Goal: Task Accomplishment & Management: Manage account settings

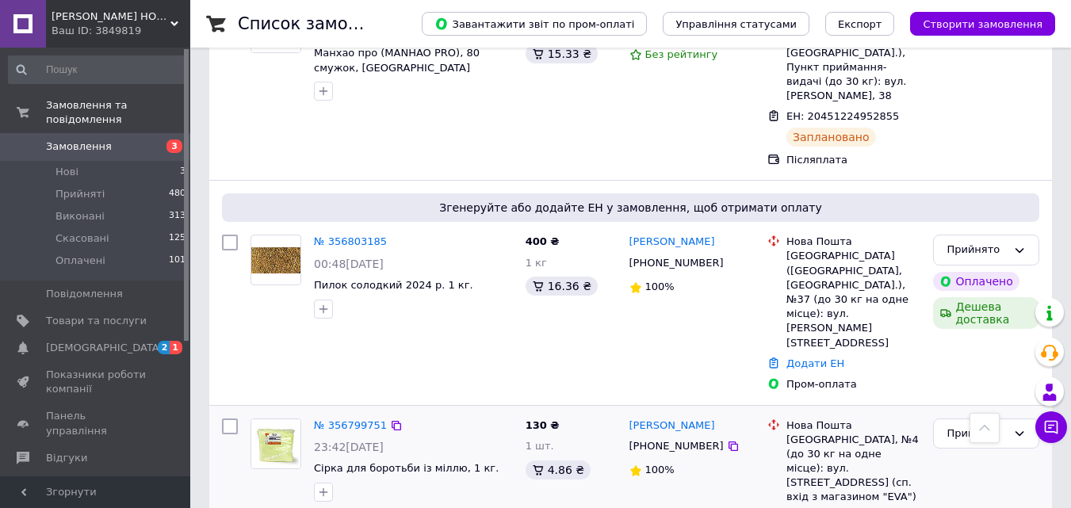
scroll to position [951, 0]
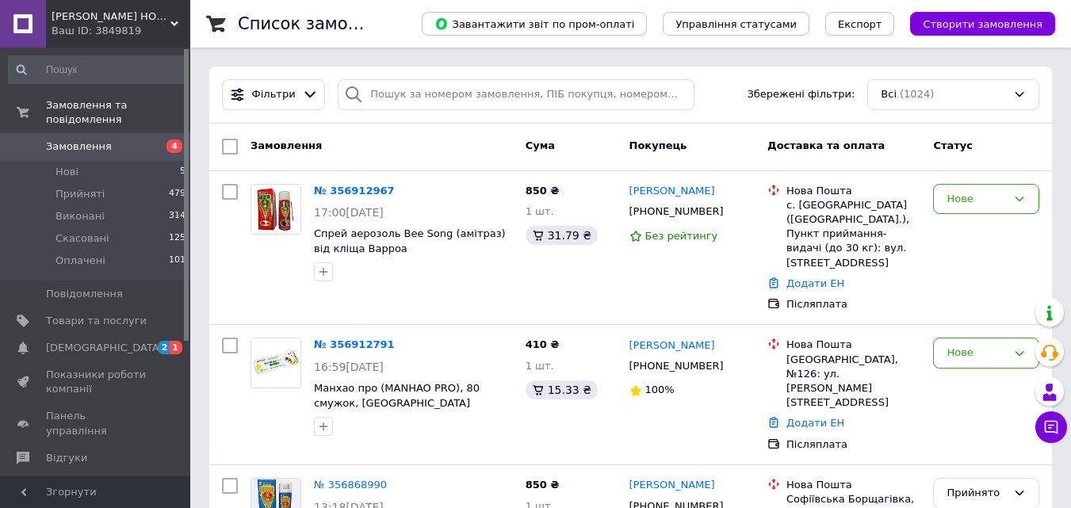
click at [355, 349] on link "№ 356912791" at bounding box center [354, 344] width 81 height 12
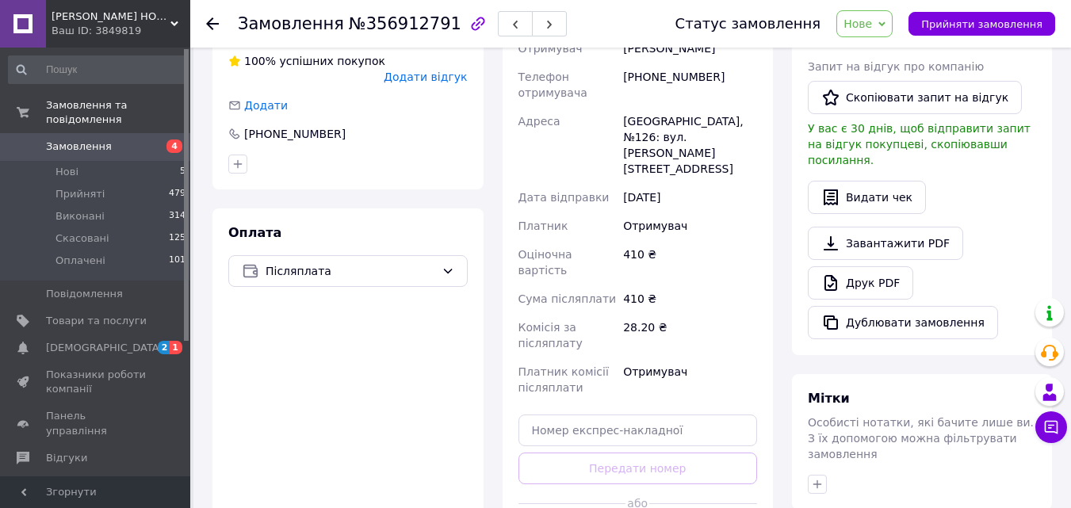
scroll to position [491, 0]
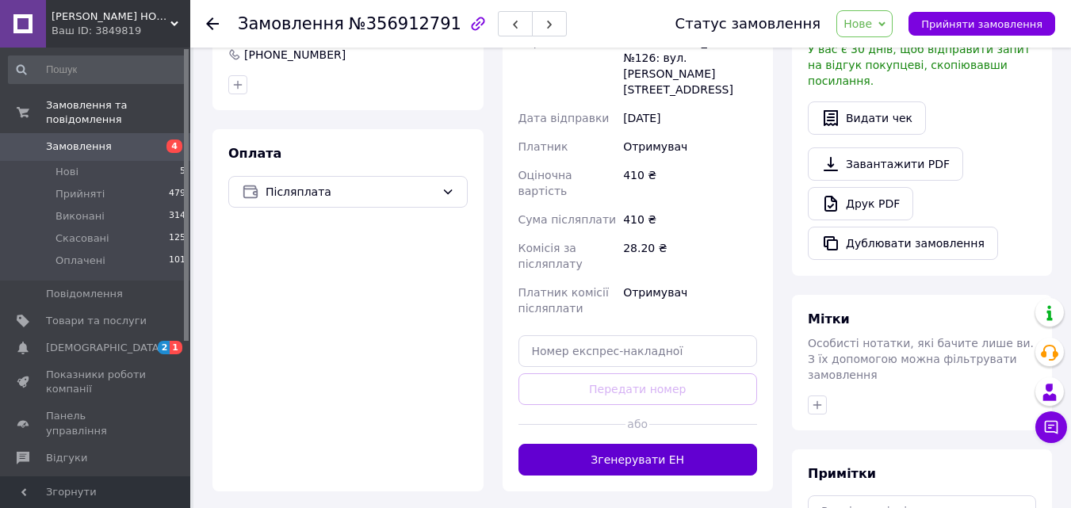
click at [605, 444] on button "Згенерувати ЕН" at bounding box center [637, 460] width 239 height 32
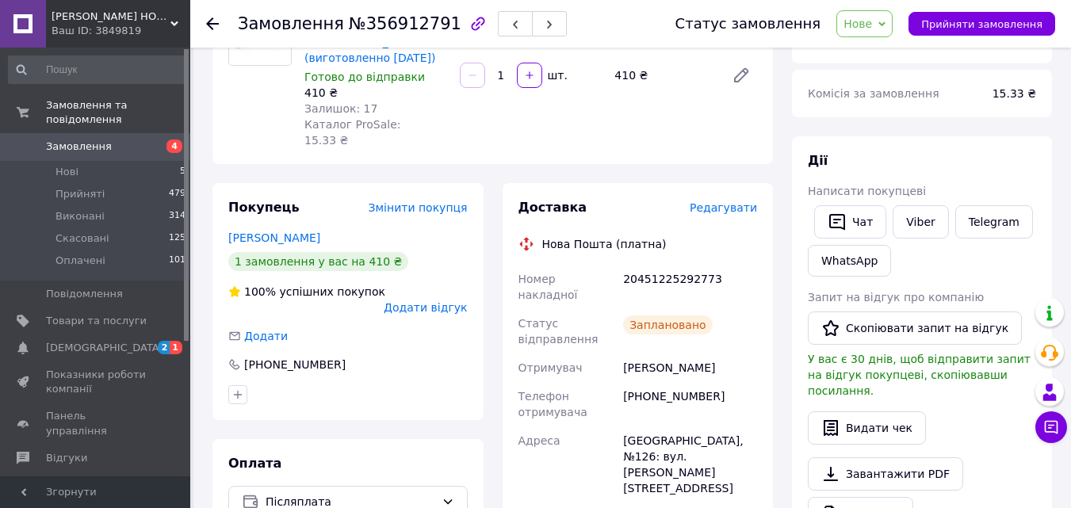
scroll to position [15, 0]
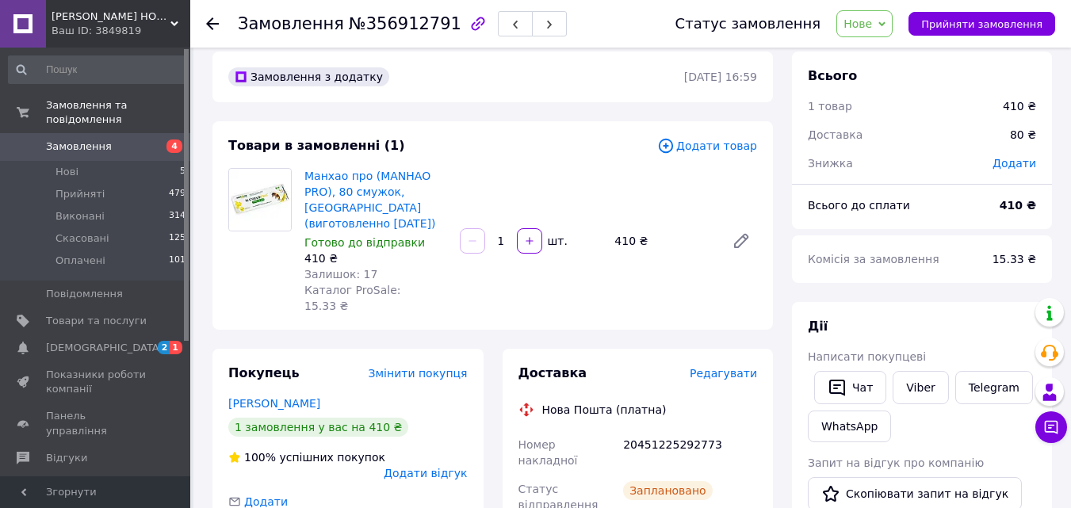
click at [211, 21] on icon at bounding box center [212, 23] width 13 height 13
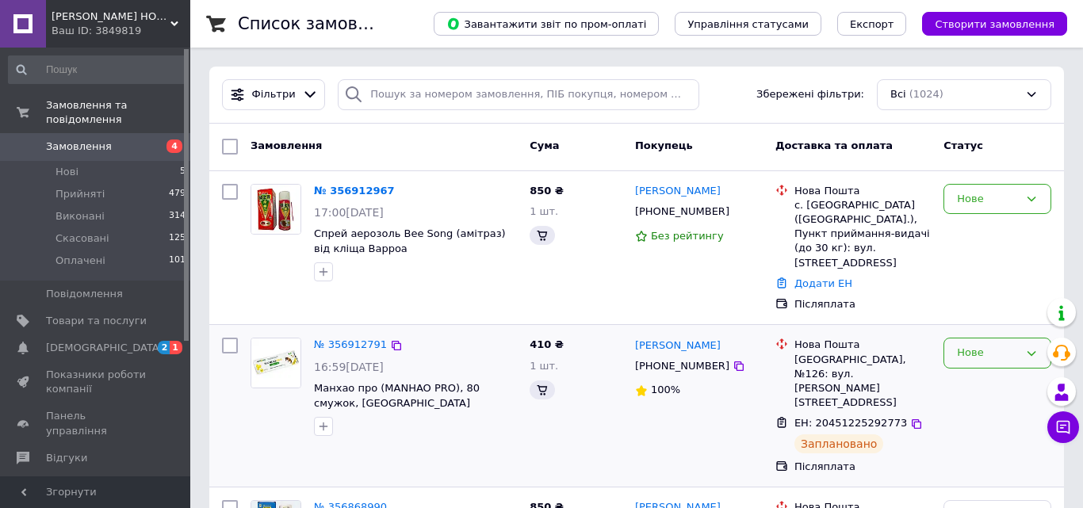
click at [1025, 353] on icon at bounding box center [1031, 353] width 13 height 13
click at [987, 388] on li "Прийнято" at bounding box center [997, 386] width 106 height 29
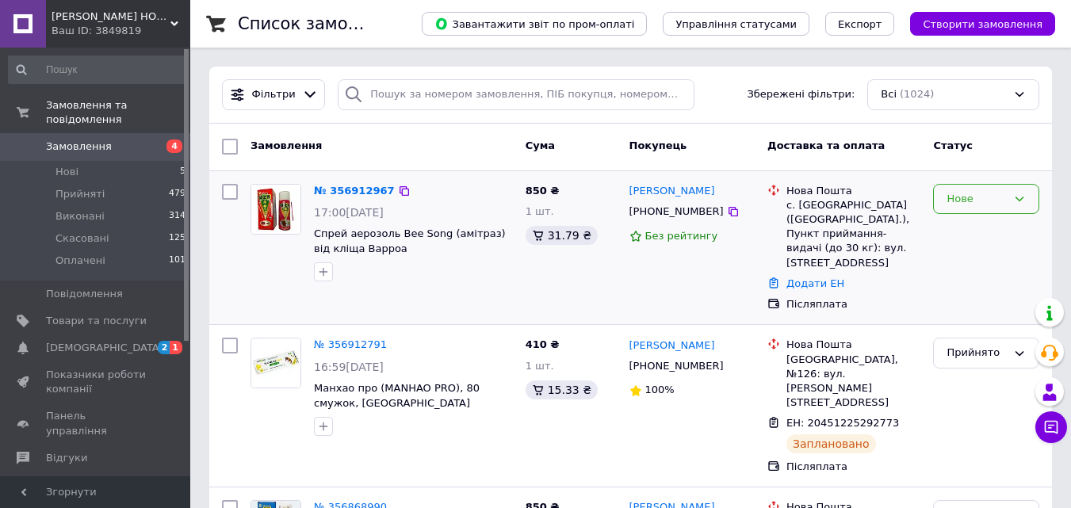
click at [1022, 201] on icon at bounding box center [1019, 199] width 13 height 13
click at [990, 236] on li "Прийнято" at bounding box center [986, 231] width 105 height 29
click at [356, 186] on link "№ 356912967" at bounding box center [354, 191] width 81 height 12
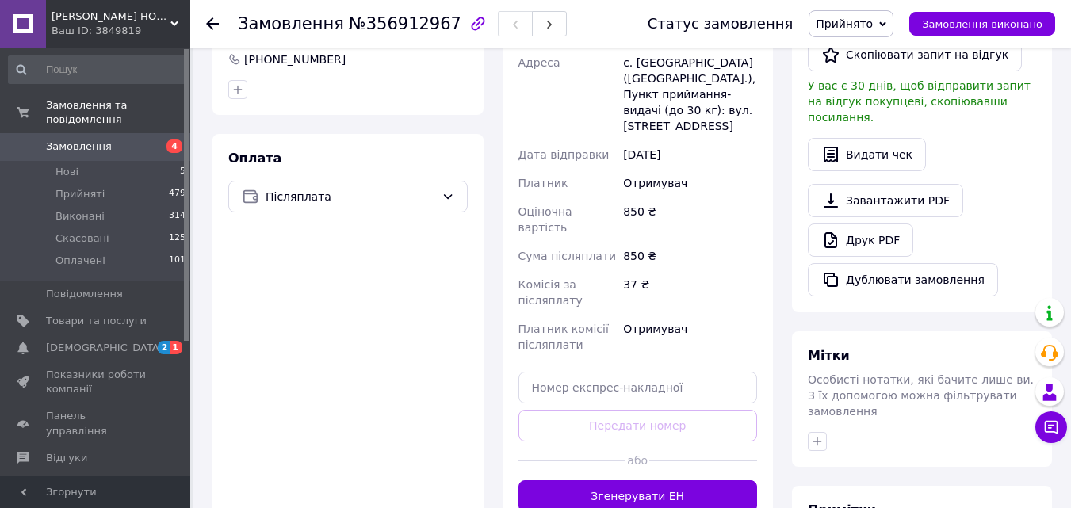
scroll to position [476, 0]
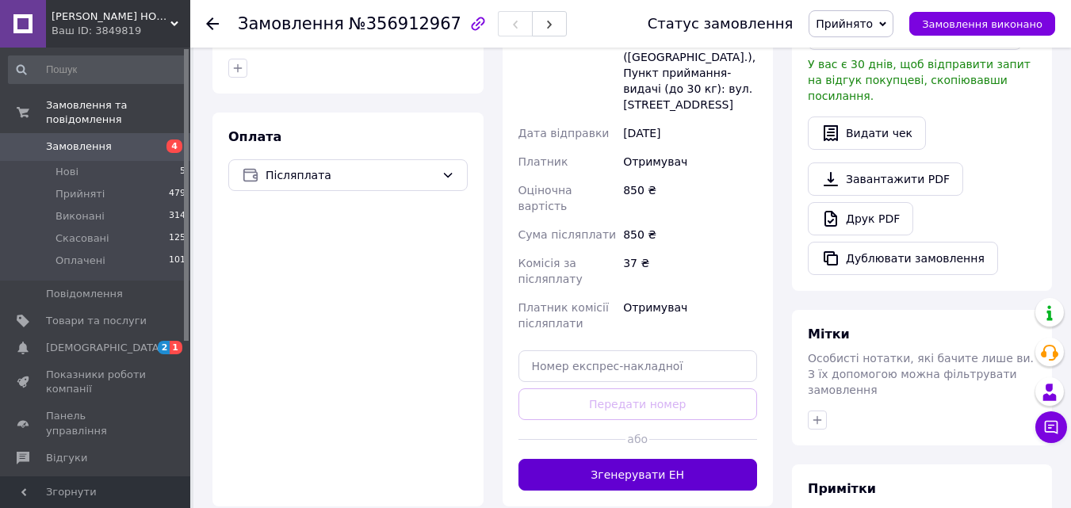
click at [649, 459] on button "Згенерувати ЕН" at bounding box center [637, 475] width 239 height 32
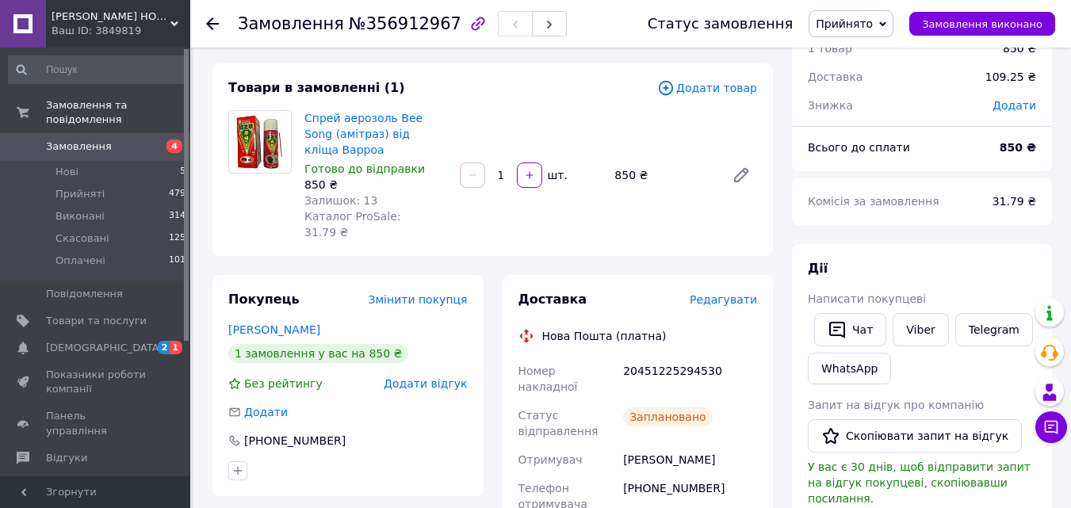
scroll to position [0, 0]
